Goal: Obtain resource: Download file/media

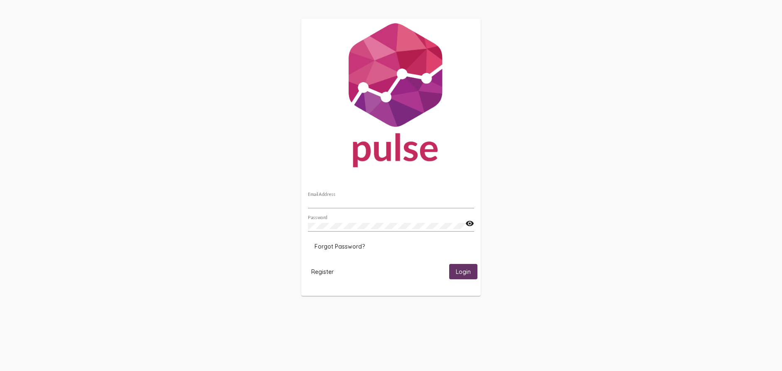
type input "[EMAIL_ADDRESS][DOMAIN_NAME]"
click at [467, 272] on span "Login" at bounding box center [463, 271] width 15 height 7
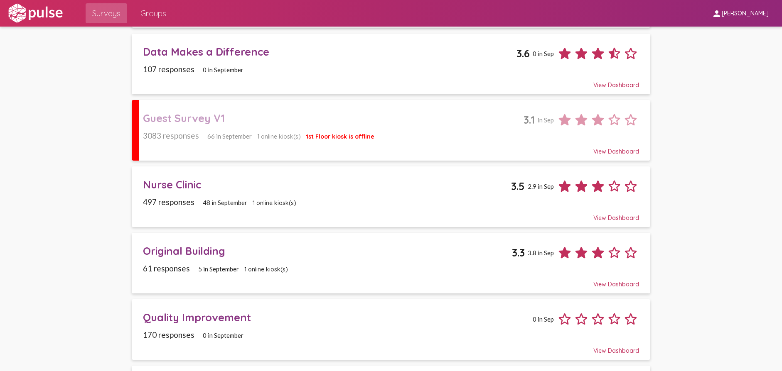
scroll to position [125, 0]
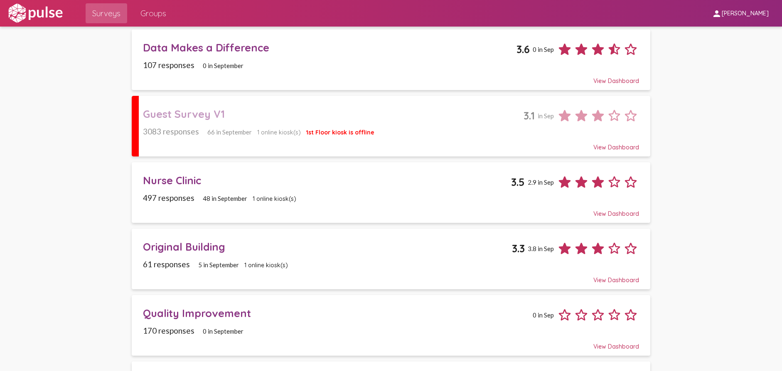
click at [194, 244] on div "Original Building" at bounding box center [327, 247] width 369 height 13
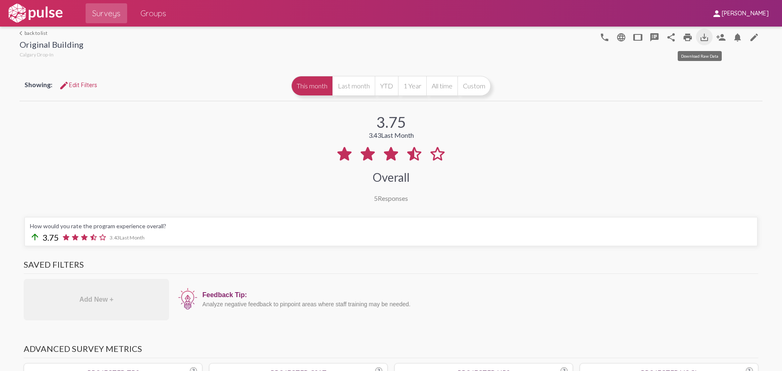
click at [700, 34] on mat-icon "save_alt" at bounding box center [704, 37] width 10 height 10
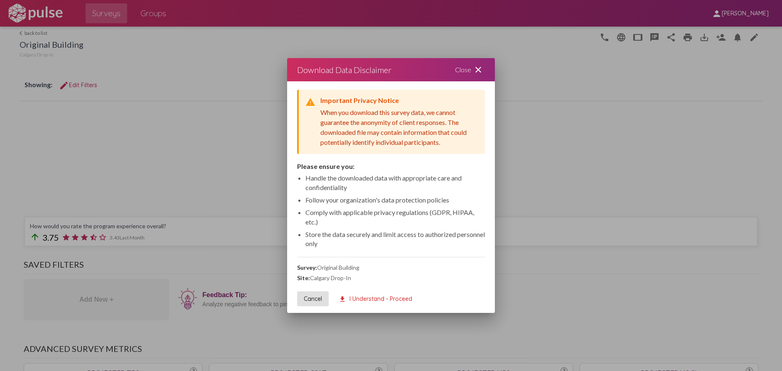
click at [370, 297] on span "download I Understand - Proceed" at bounding box center [376, 298] width 74 height 7
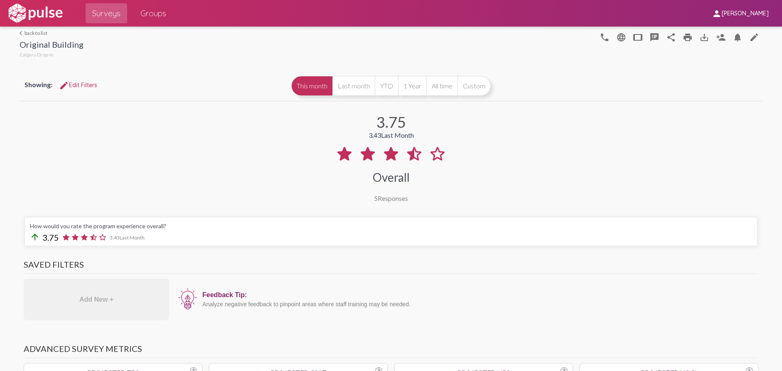
click at [596, 185] on div "3.75 3.43 Last Month Overall 5 Responses" at bounding box center [391, 152] width 743 height 99
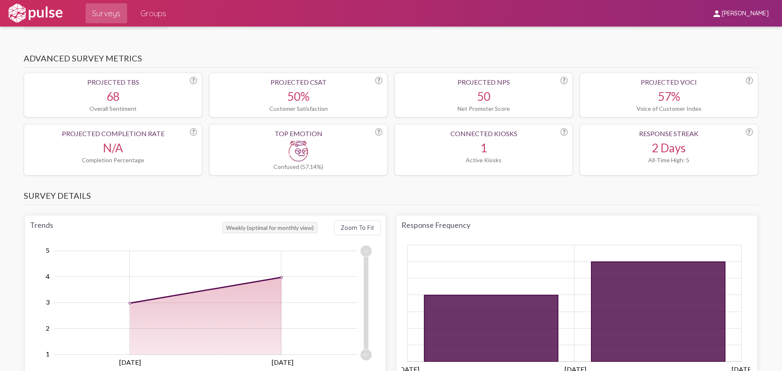
scroll to position [42, 0]
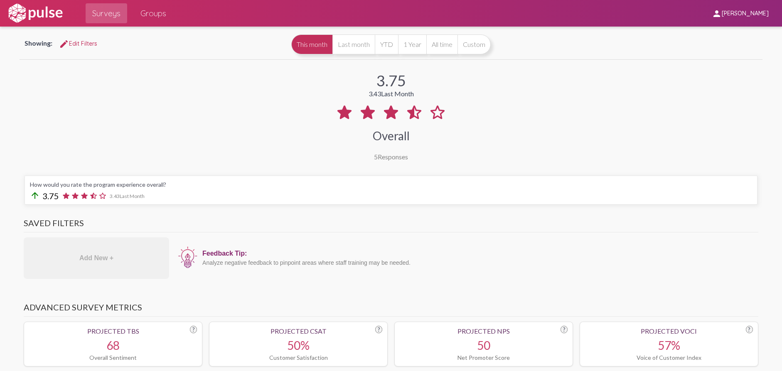
click at [387, 46] on button "YTD" at bounding box center [386, 44] width 23 height 20
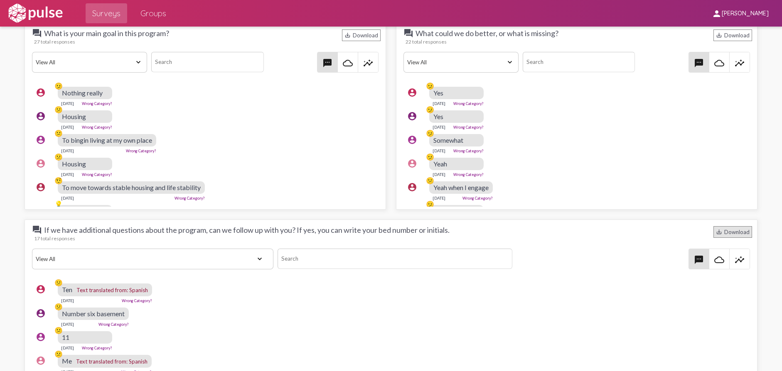
scroll to position [1080, 0]
